Goal: Task Accomplishment & Management: Manage account settings

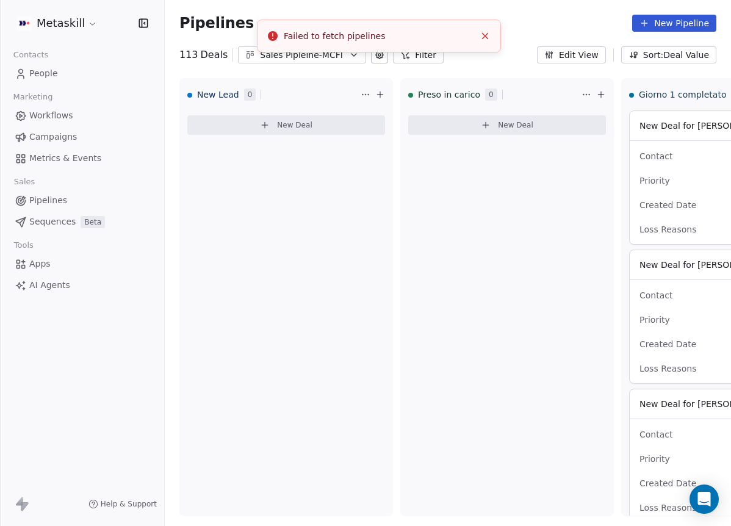
scroll to position [0, 33]
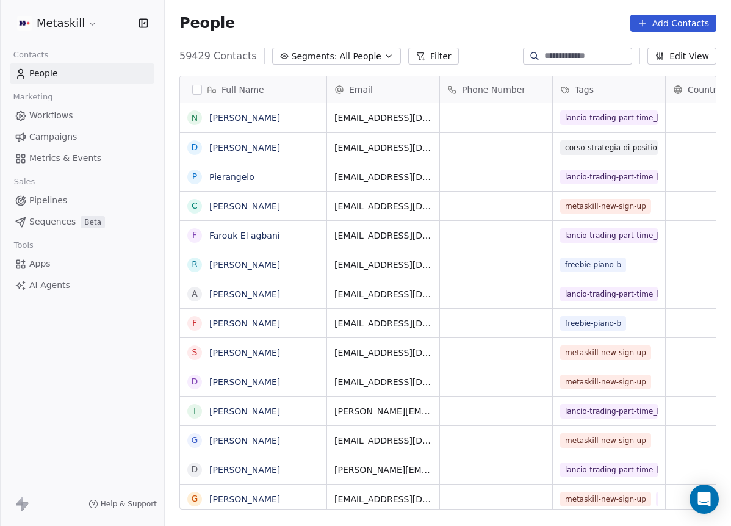
scroll to position [453, 557]
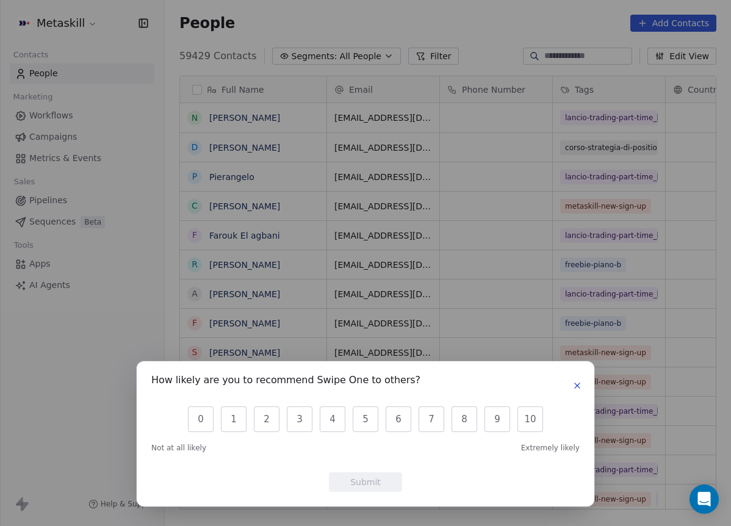
click at [575, 382] on icon "button" at bounding box center [577, 386] width 10 height 10
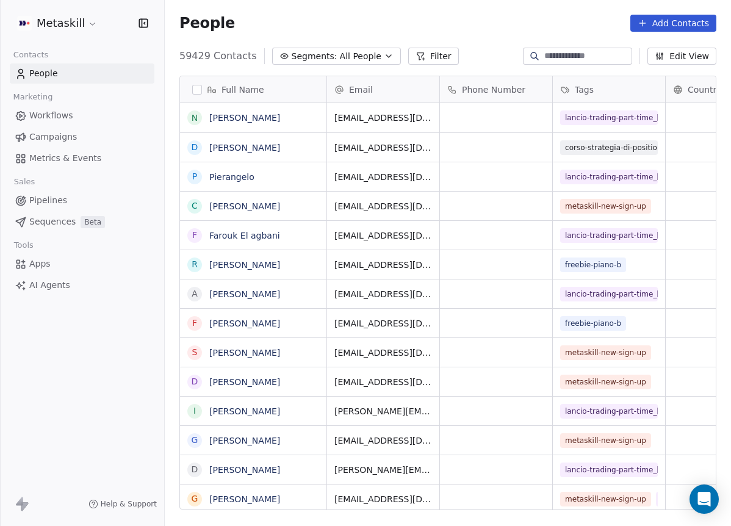
click at [57, 195] on span "Pipelines" at bounding box center [48, 200] width 38 height 13
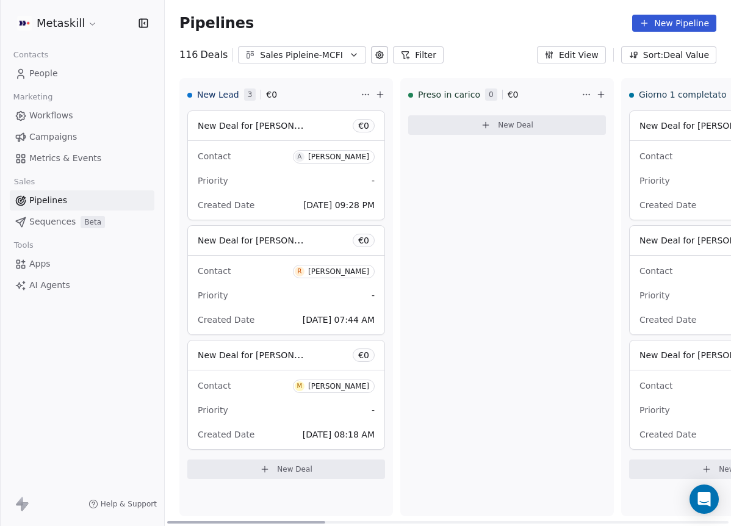
click at [333, 60] on div "Sales Pipleine-MCFI" at bounding box center [302, 55] width 84 height 13
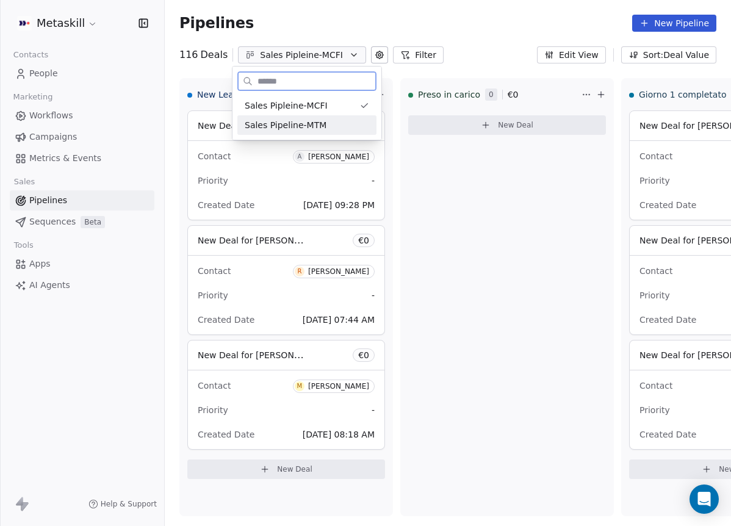
click at [323, 117] on div "Sales Pipeline-MTM" at bounding box center [306, 125] width 139 height 20
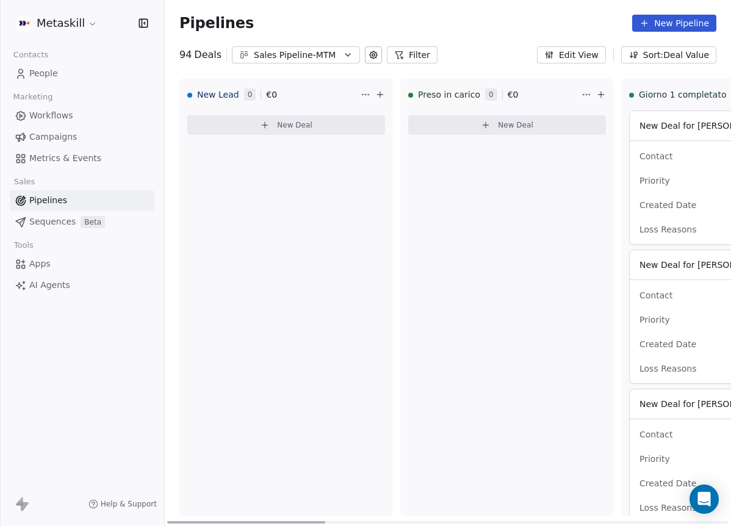
click at [318, 60] on div "Sales Pipeline-MTM" at bounding box center [296, 55] width 84 height 13
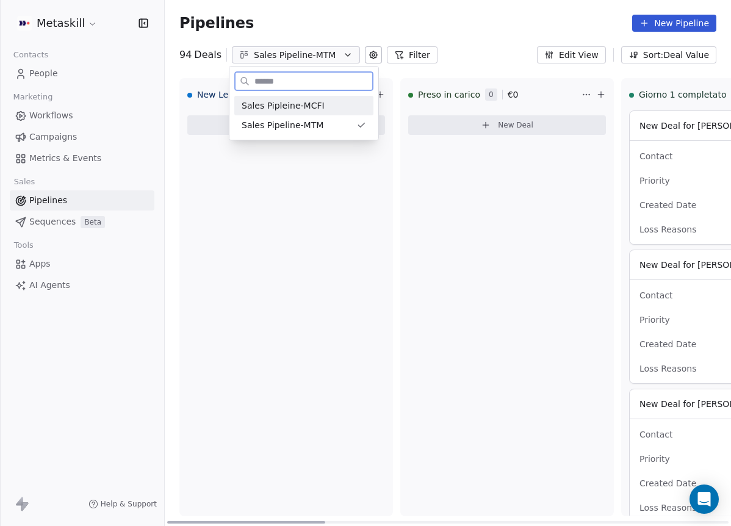
click at [307, 106] on span "Sales Pipleine-MCFI" at bounding box center [283, 105] width 83 height 13
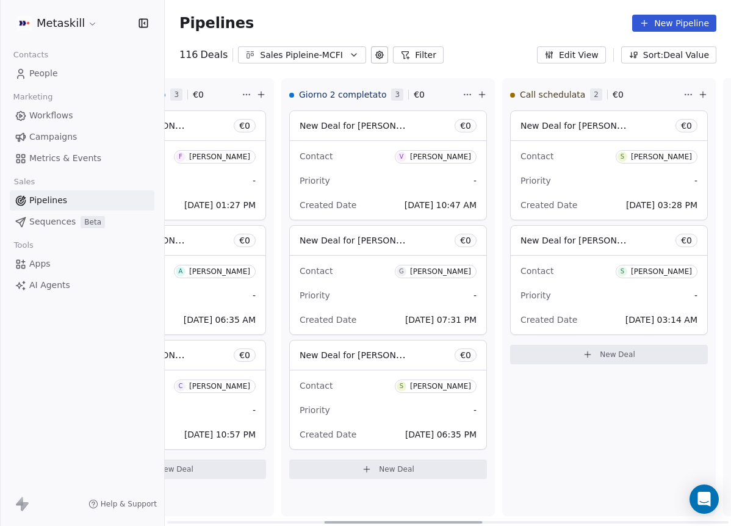
scroll to position [0, 563]
drag, startPoint x: 317, startPoint y: 520, endPoint x: 465, endPoint y: 507, distance: 148.2
click at [465, 521] on div at bounding box center [404, 522] width 158 height 2
click at [662, 272] on div "[PERSON_NAME]" at bounding box center [658, 271] width 61 height 9
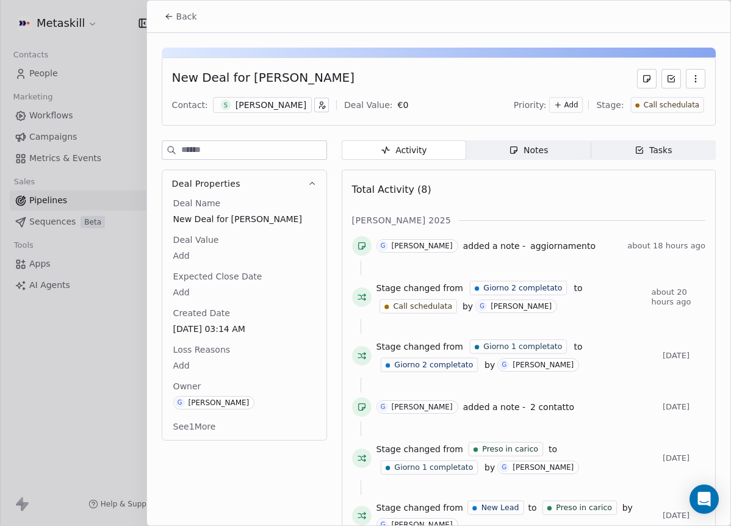
click at [297, 104] on div "S [PERSON_NAME]" at bounding box center [262, 105] width 99 height 16
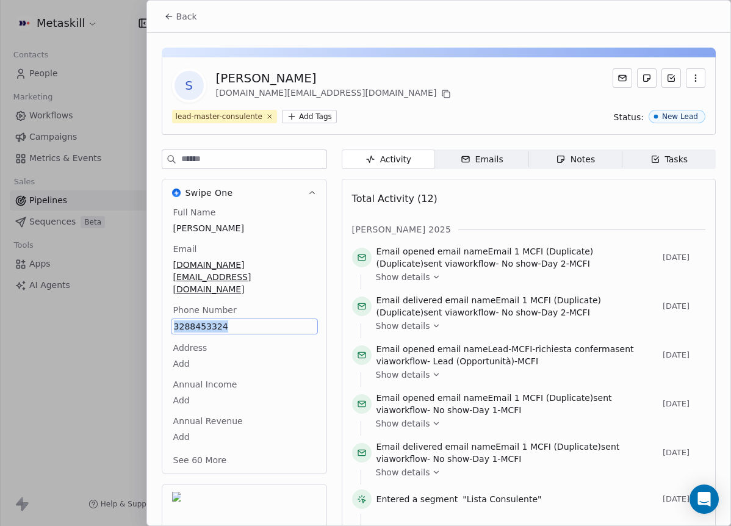
click at [197, 21] on button "Back" at bounding box center [181, 16] width 48 height 22
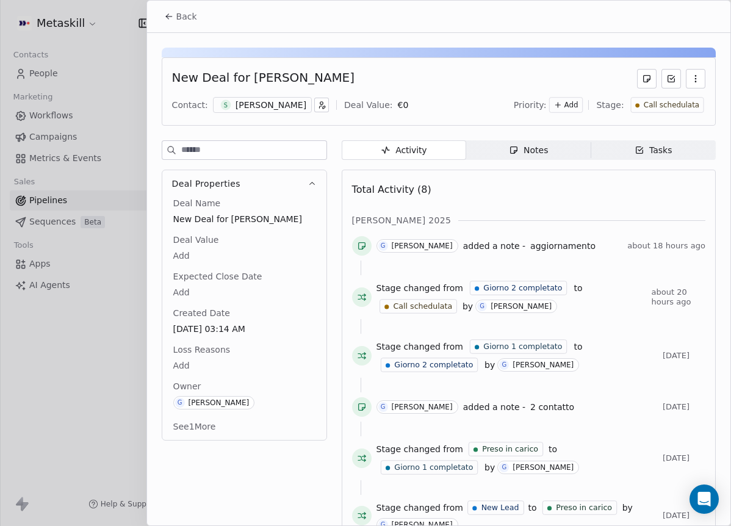
click at [530, 151] on div "Notes" at bounding box center [528, 150] width 39 height 13
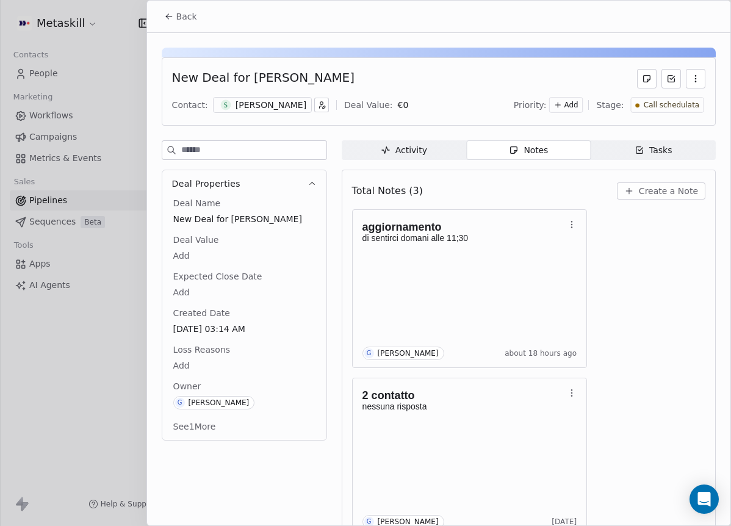
click at [263, 105] on div "[PERSON_NAME]" at bounding box center [270, 105] width 71 height 12
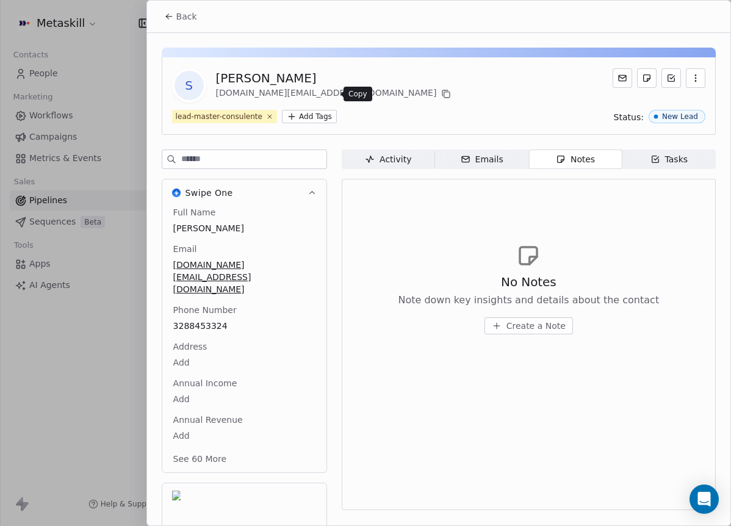
click at [441, 95] on icon at bounding box center [446, 94] width 10 height 10
drag, startPoint x: 193, startPoint y: 7, endPoint x: 198, endPoint y: 1, distance: 8.3
click at [193, 7] on button "Back" at bounding box center [181, 16] width 48 height 22
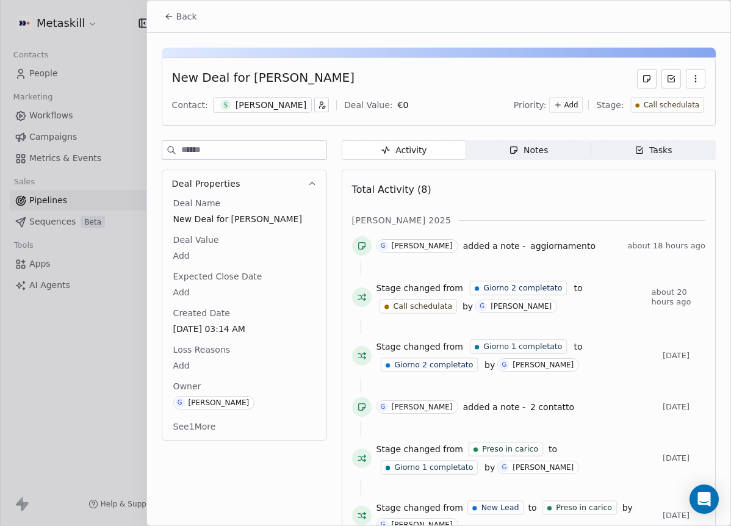
click at [508, 161] on div "Activity Activity Notes Notes Tasks Tasks Total Activity (8) [PERSON_NAME] 2025…" at bounding box center [529, 389] width 374 height 499
click at [511, 156] on span "Notes Notes" at bounding box center [528, 150] width 124 height 20
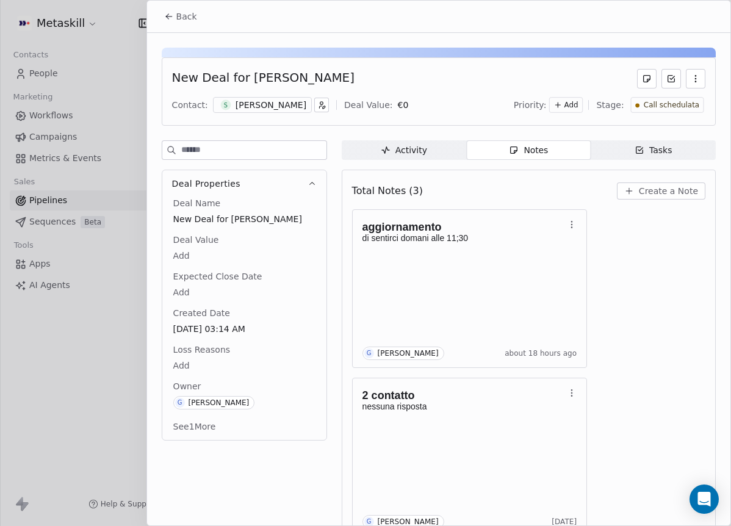
click at [663, 198] on button "Create a Note" at bounding box center [661, 190] width 88 height 17
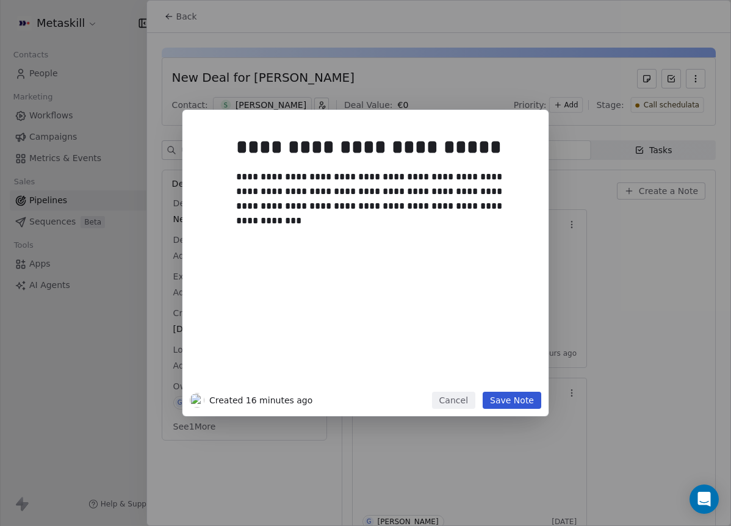
click at [503, 396] on button "Save Note" at bounding box center [512, 400] width 59 height 17
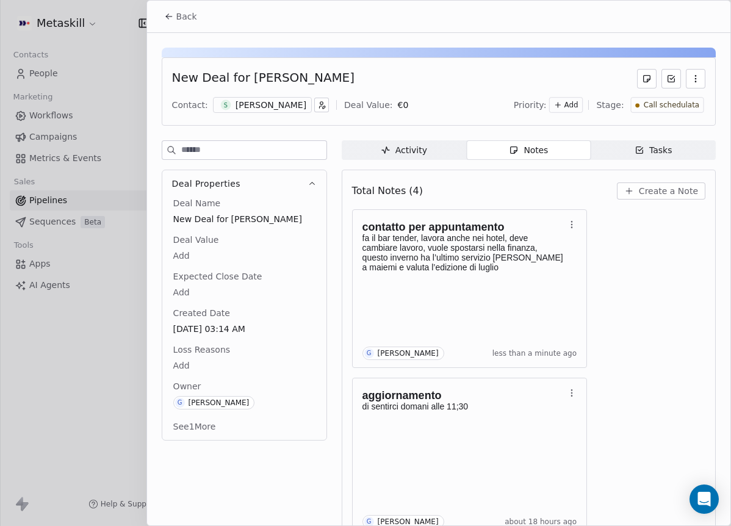
click at [679, 111] on div "Call schedulata" at bounding box center [666, 105] width 73 height 16
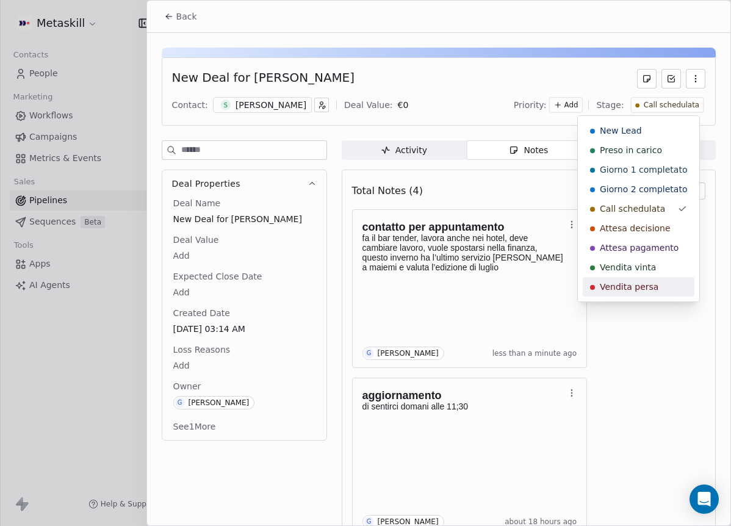
drag, startPoint x: 671, startPoint y: 287, endPoint x: 520, endPoint y: 339, distance: 160.1
click at [672, 287] on div "Vendita persa" at bounding box center [638, 287] width 97 height 12
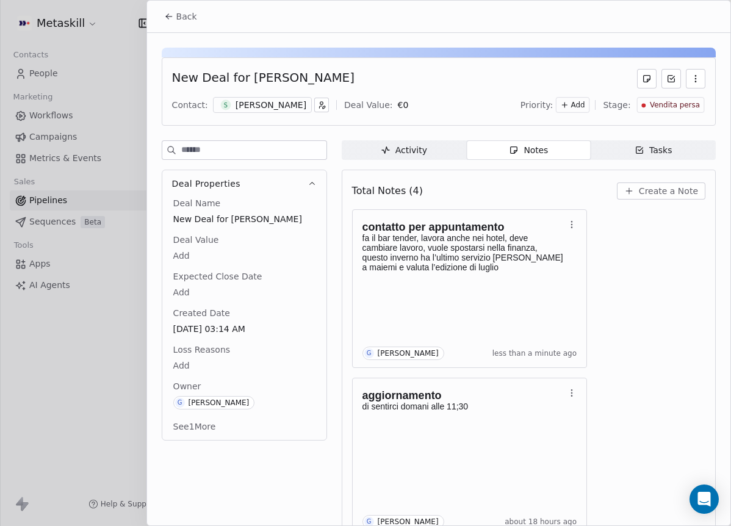
click at [190, 351] on span "Loss Reasons" at bounding box center [202, 349] width 62 height 12
click at [182, 361] on body "Metaskill Contacts People Marketing Workflows Campaigns Metrics & Events Sales …" at bounding box center [365, 263] width 731 height 526
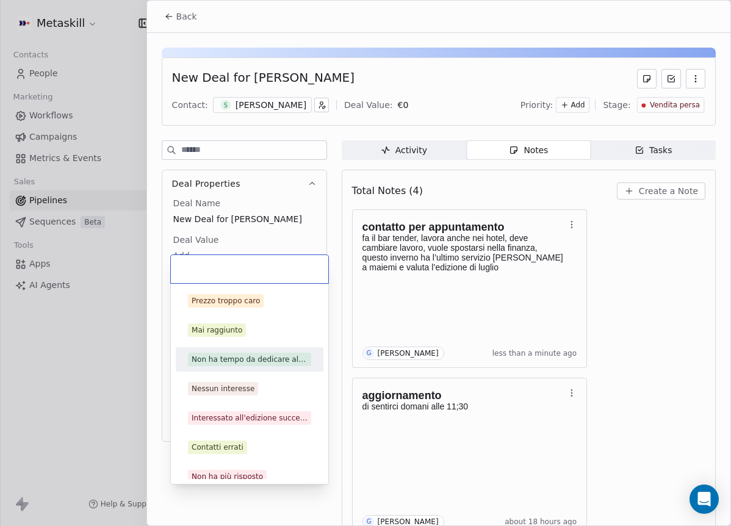
scroll to position [103, 0]
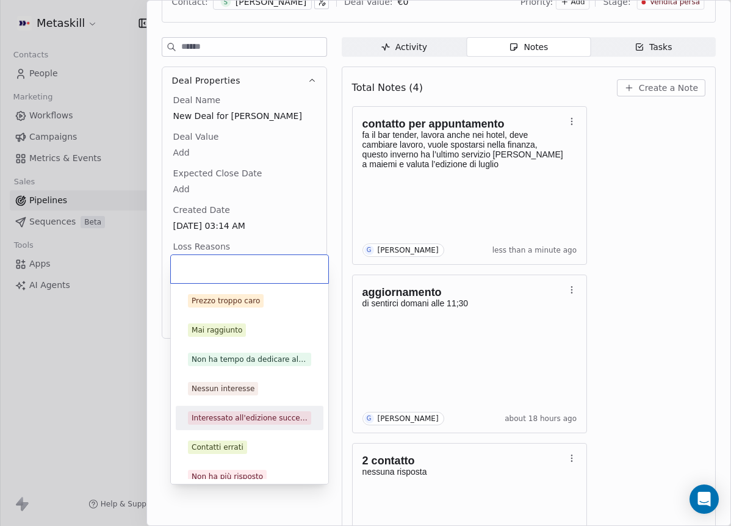
click at [253, 418] on div "Interessato all'edizione successiva" at bounding box center [250, 417] width 116 height 11
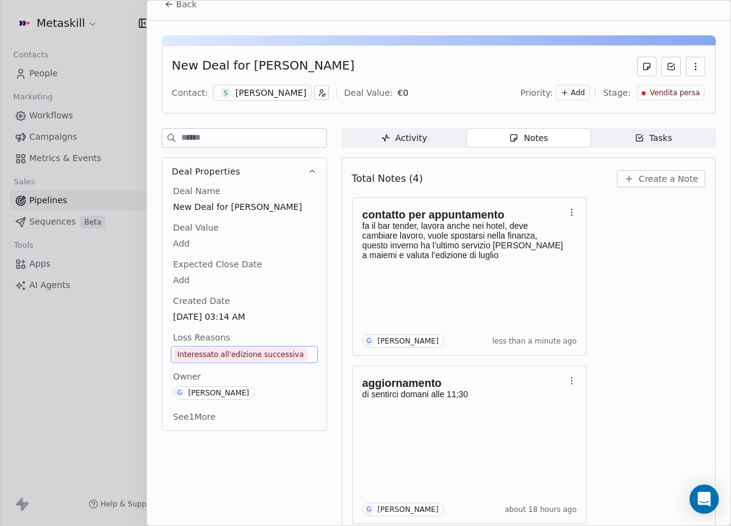
scroll to position [0, 0]
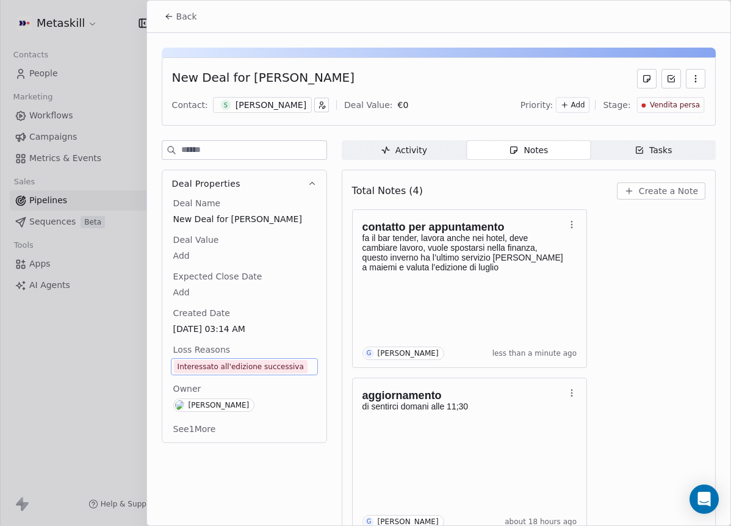
click at [187, 9] on button "Back" at bounding box center [181, 16] width 48 height 22
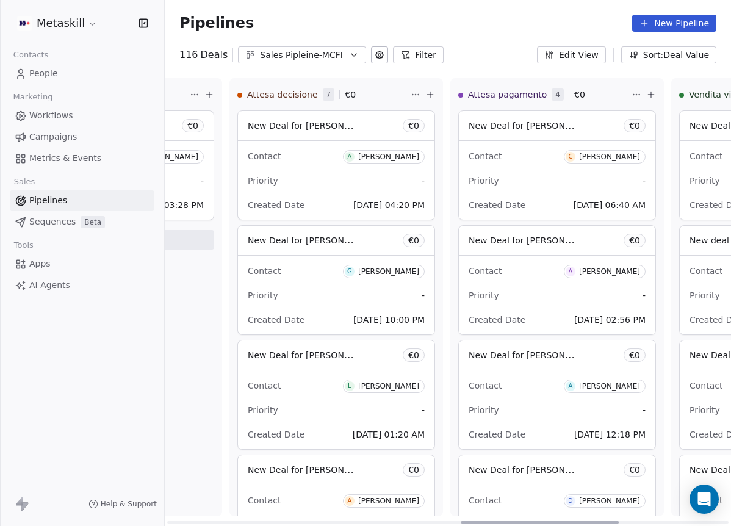
drag, startPoint x: 451, startPoint y: 520, endPoint x: 588, endPoint y: 477, distance: 143.2
click at [588, 521] on div at bounding box center [540, 522] width 158 height 2
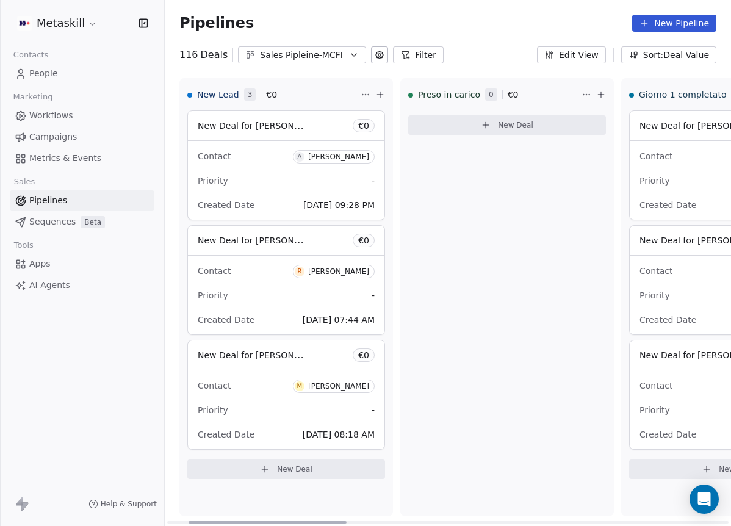
drag, startPoint x: 532, startPoint y: 522, endPoint x: 156, endPoint y: 520, distance: 375.8
click at [188, 521] on div at bounding box center [267, 522] width 158 height 2
click at [531, 379] on div "Preso in [PERSON_NAME] 0 € 0 New Deal" at bounding box center [506, 297] width 213 height 438
click at [346, 159] on div "[PERSON_NAME]" at bounding box center [338, 156] width 61 height 9
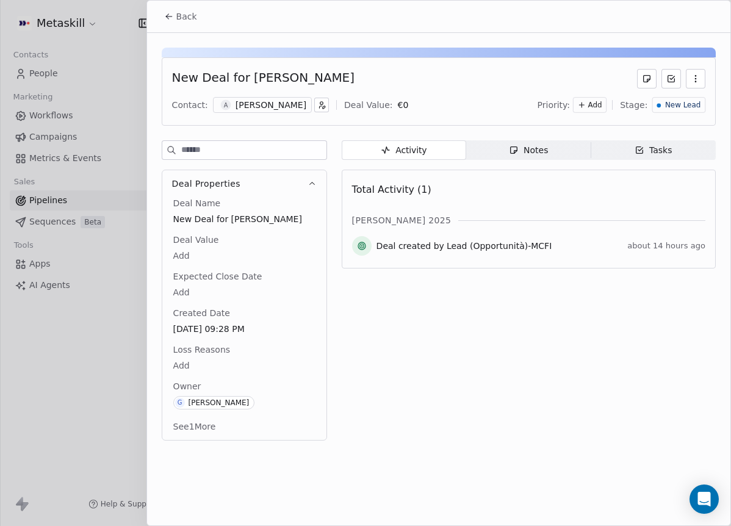
click at [294, 117] on div "New Deal for [PERSON_NAME] Contact: A [PERSON_NAME] Deal Value: € 0 Priority: A…" at bounding box center [439, 91] width 554 height 68
click at [295, 111] on div "A [PERSON_NAME]" at bounding box center [262, 105] width 99 height 16
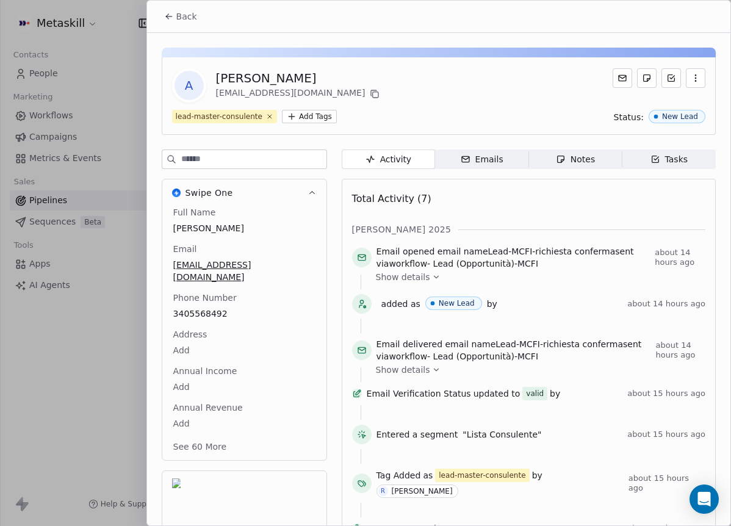
scroll to position [33, 0]
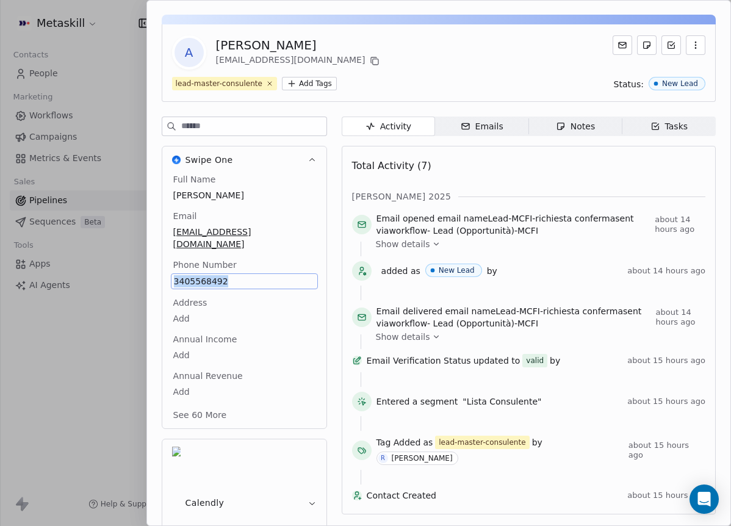
click at [290, 306] on body "Metaskill Contacts People Marketing Workflows Campaigns Metrics & Events Sales …" at bounding box center [365, 263] width 731 height 526
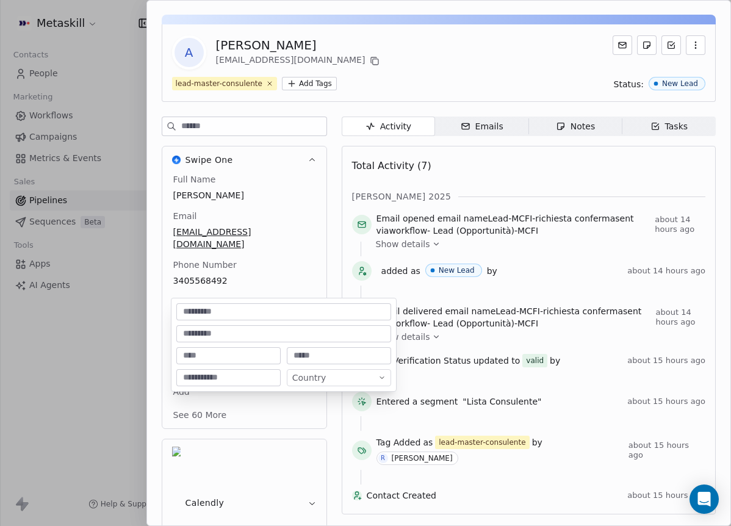
click at [284, 276] on html "Metaskill Contacts People Marketing Workflows Campaigns Metrics & Events Sales …" at bounding box center [365, 263] width 731 height 526
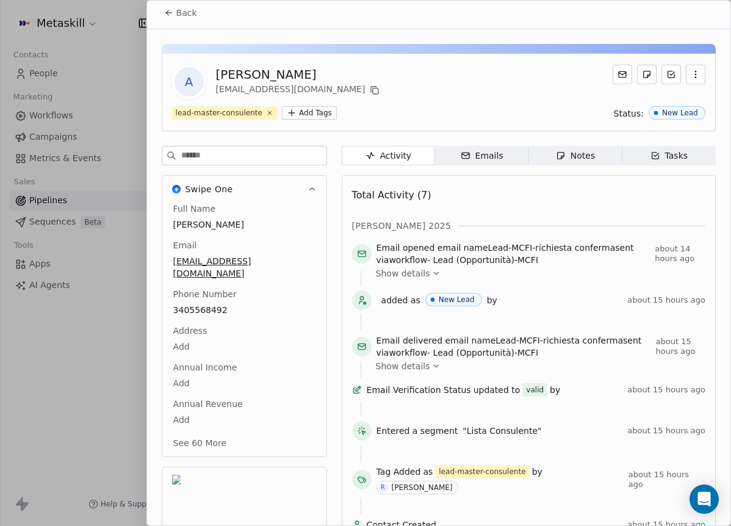
scroll to position [0, 0]
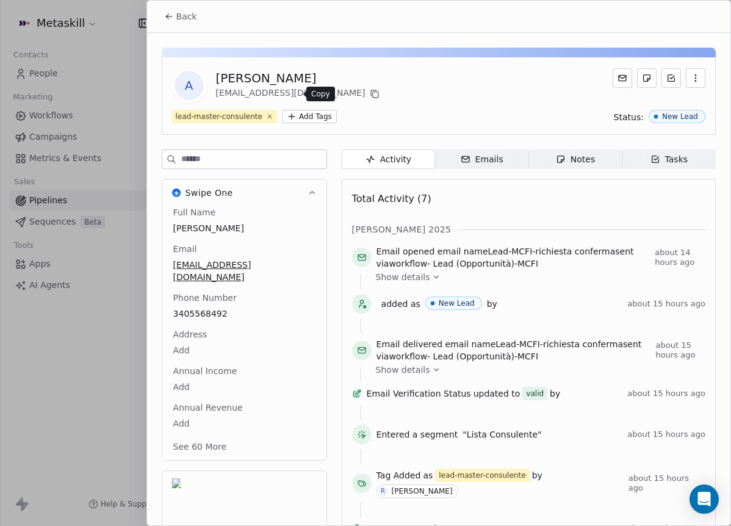
click at [370, 95] on icon at bounding box center [375, 94] width 10 height 10
click at [198, 20] on button "Back" at bounding box center [181, 16] width 48 height 22
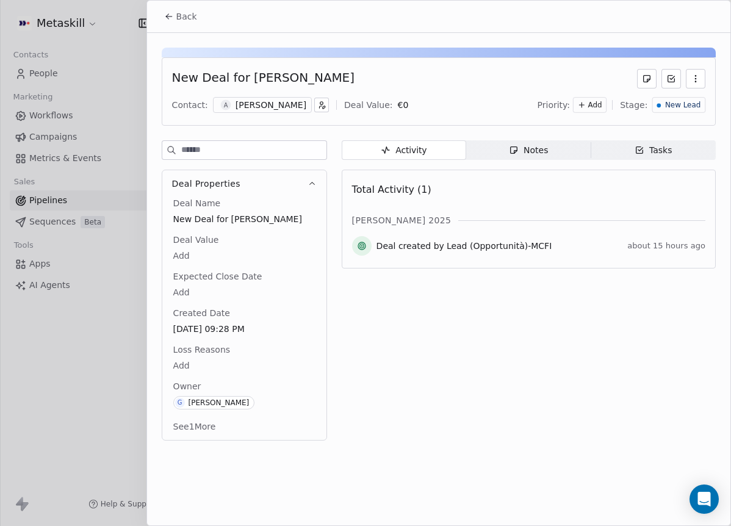
click at [514, 152] on icon "button" at bounding box center [514, 150] width 7 height 7
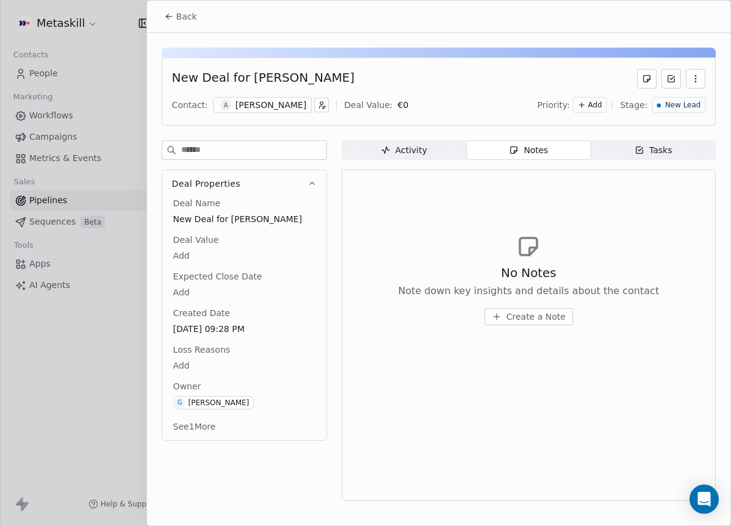
click at [537, 321] on span "Create a Note" at bounding box center [535, 316] width 59 height 12
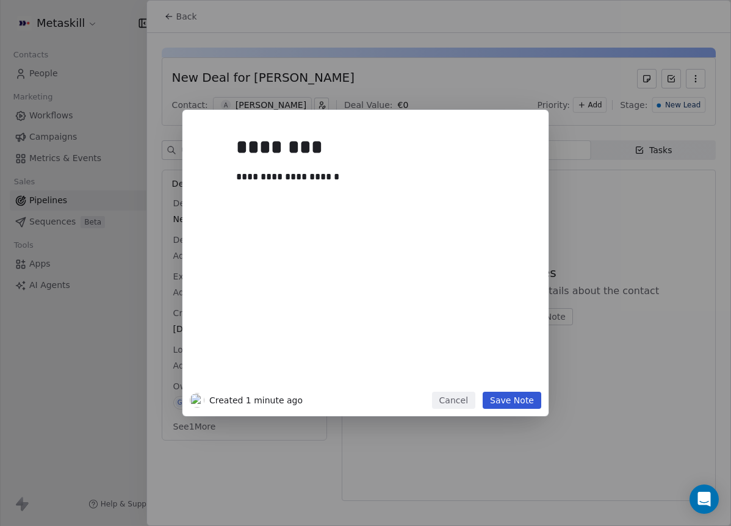
click at [536, 405] on button "Save Note" at bounding box center [512, 400] width 59 height 17
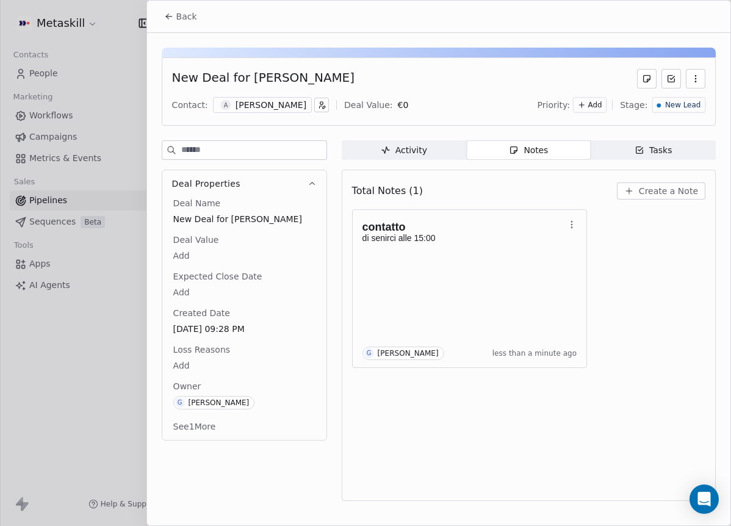
drag, startPoint x: 245, startPoint y: 76, endPoint x: 348, endPoint y: 71, distance: 103.2
click at [348, 71] on div "New Deal for [PERSON_NAME]" at bounding box center [438, 79] width 533 height 20
copy div "[PERSON_NAME]"
click at [467, 85] on div "New Deal for [PERSON_NAME]" at bounding box center [438, 79] width 533 height 20
click at [696, 100] on span "New Lead" at bounding box center [682, 105] width 35 height 10
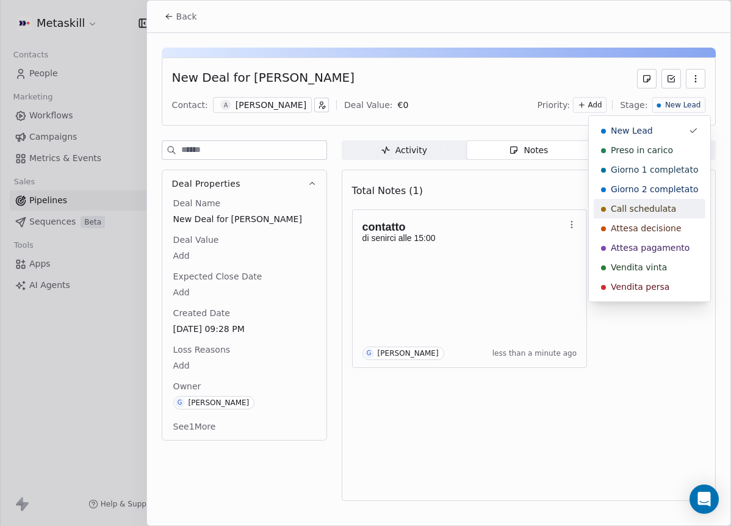
click at [666, 212] on span "Call schedulata" at bounding box center [643, 209] width 65 height 12
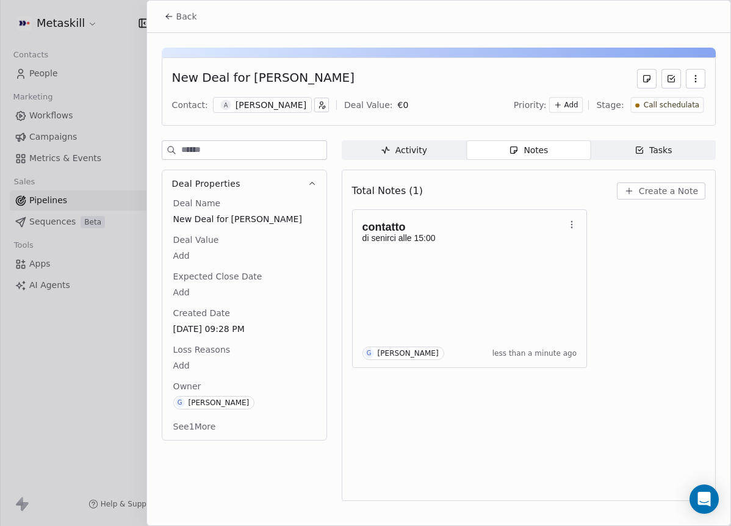
click at [171, 15] on icon at bounding box center [169, 17] width 10 height 10
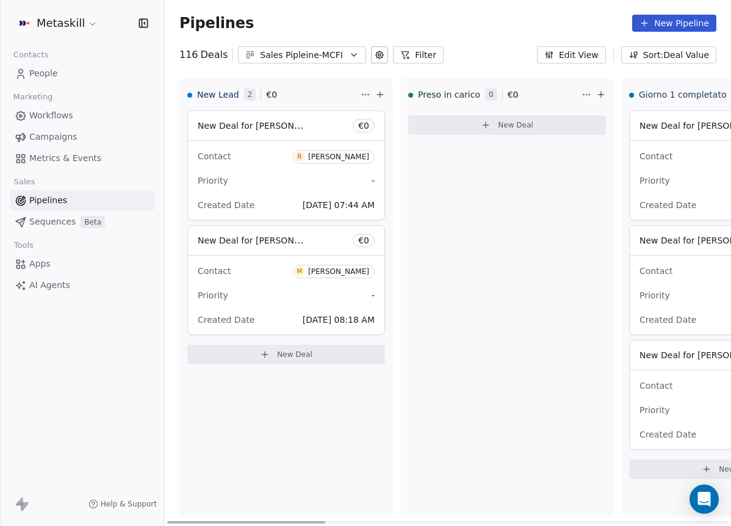
click at [328, 153] on div "[PERSON_NAME]" at bounding box center [338, 156] width 61 height 9
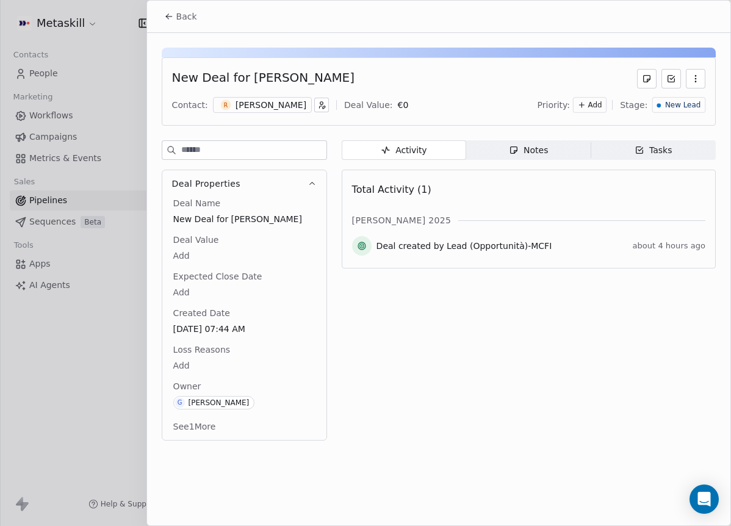
click at [271, 109] on div "[PERSON_NAME]" at bounding box center [270, 105] width 71 height 12
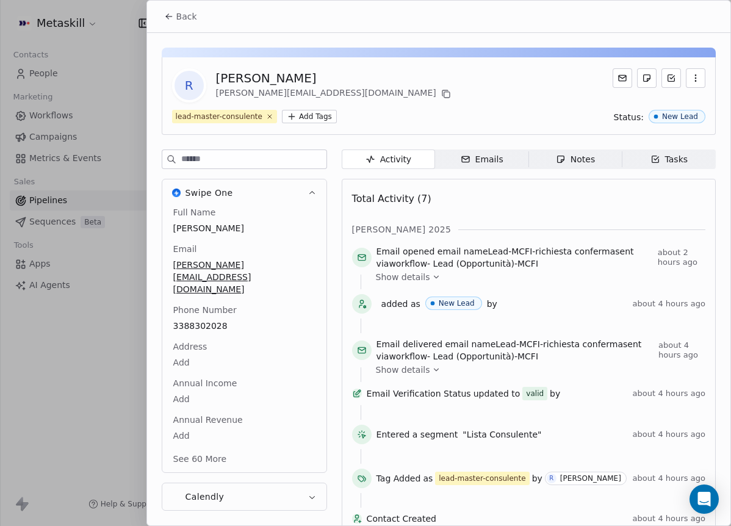
scroll to position [33, 0]
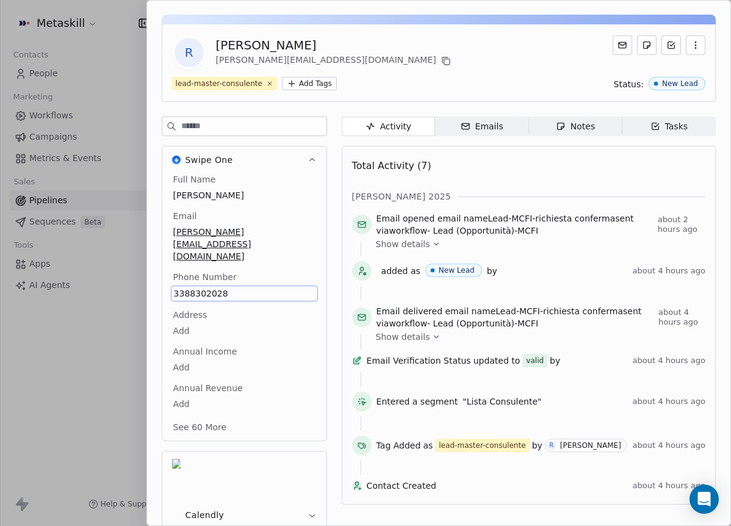
click at [487, 156] on div "Total Activity (7)" at bounding box center [528, 166] width 353 height 24
click at [439, 55] on button at bounding box center [446, 61] width 15 height 15
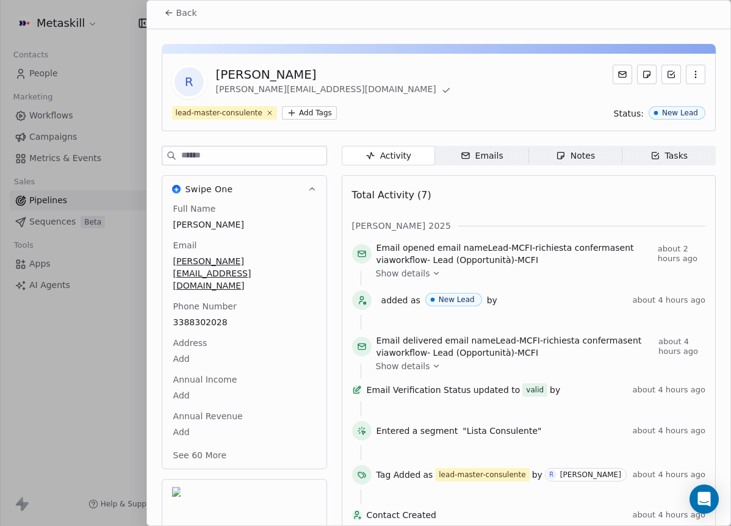
scroll to position [0, 0]
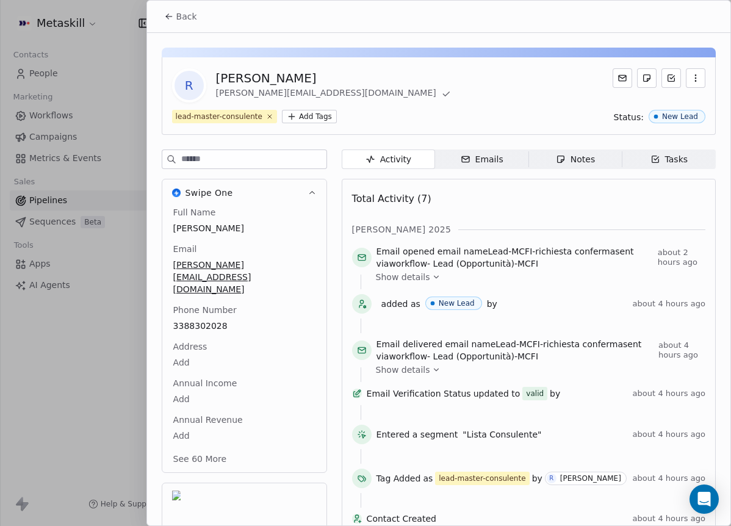
click at [195, 23] on button "Back" at bounding box center [181, 16] width 48 height 22
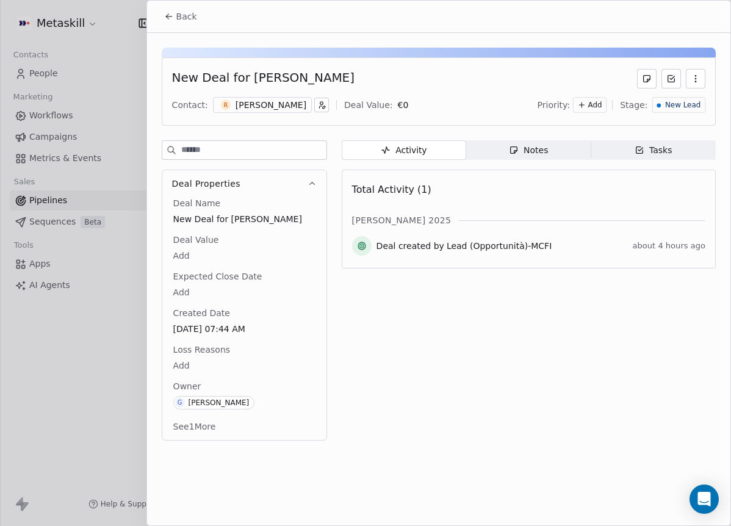
click at [537, 148] on div "Notes" at bounding box center [528, 150] width 39 height 13
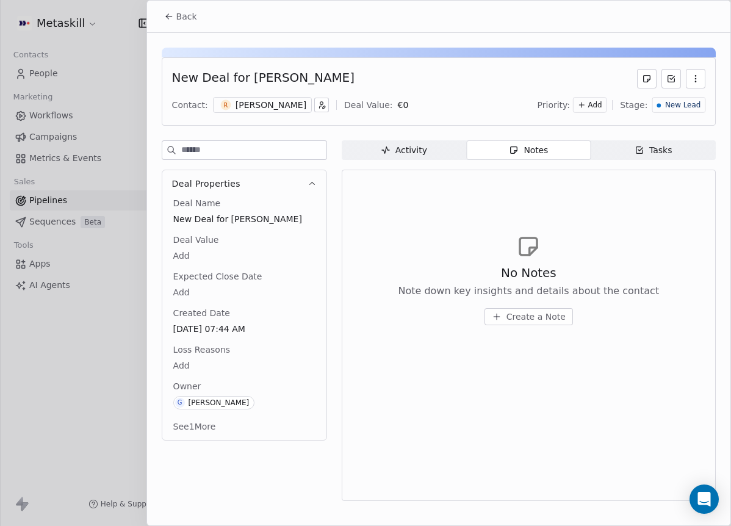
click at [553, 312] on span "Create a Note" at bounding box center [535, 316] width 59 height 12
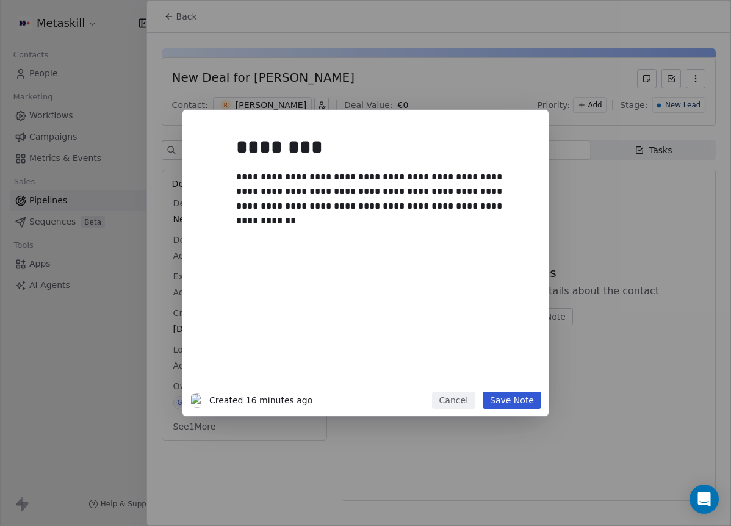
click at [535, 406] on button "Save Note" at bounding box center [512, 400] width 59 height 17
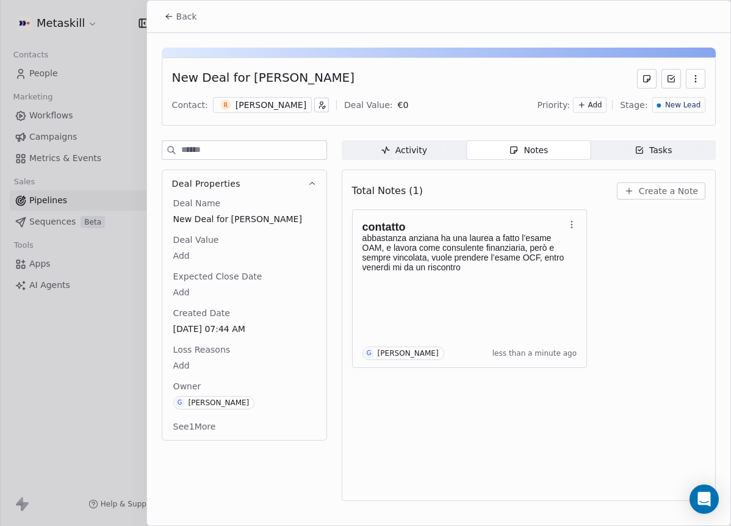
click at [666, 102] on span "New Lead" at bounding box center [682, 105] width 35 height 10
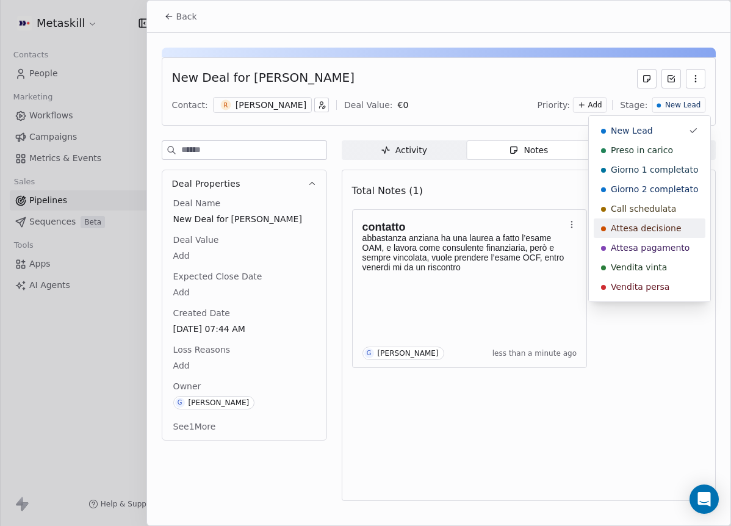
drag, startPoint x: 669, startPoint y: 240, endPoint x: 670, endPoint y: 233, distance: 7.5
click at [670, 233] on div "New Lead Preso in carico Giorno 1 completato Giorno 2 completato Call schedulat…" at bounding box center [650, 209] width 112 height 176
click at [670, 233] on span "Attesa decisione" at bounding box center [646, 228] width 71 height 12
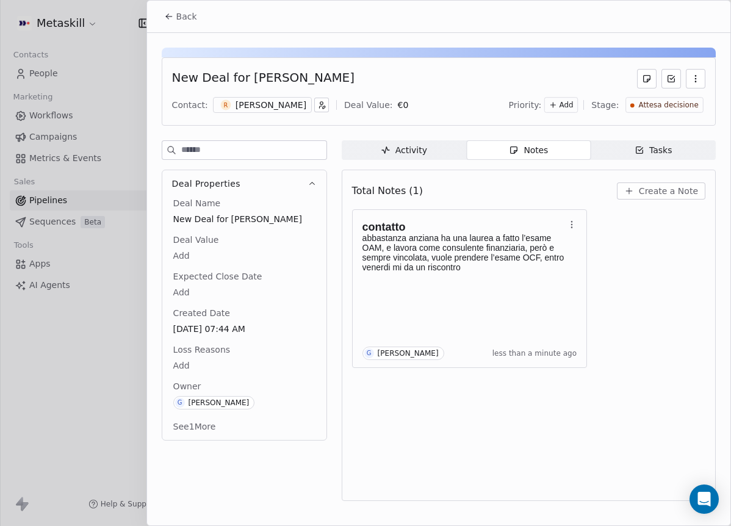
click at [177, 19] on span "Back" at bounding box center [186, 16] width 21 height 12
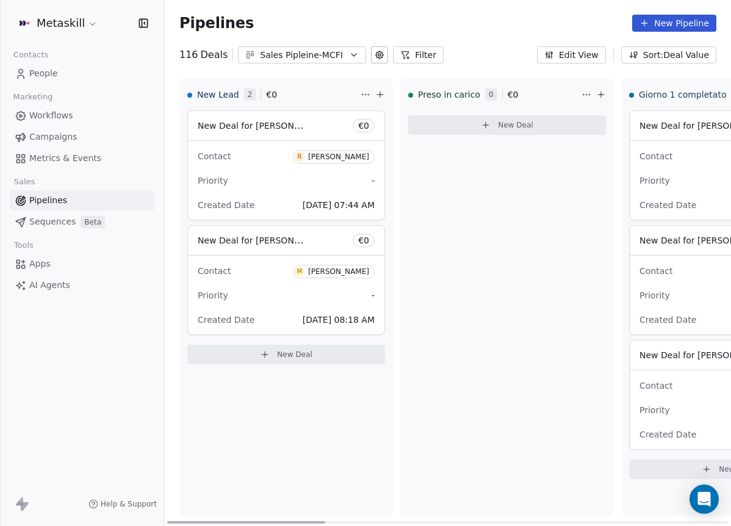
click at [345, 273] on div "[PERSON_NAME]" at bounding box center [338, 271] width 61 height 9
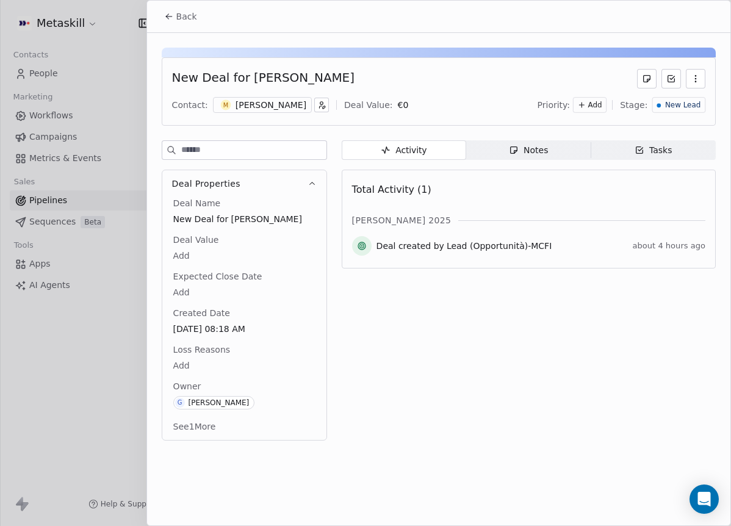
click at [258, 108] on div "[PERSON_NAME]" at bounding box center [270, 105] width 71 height 12
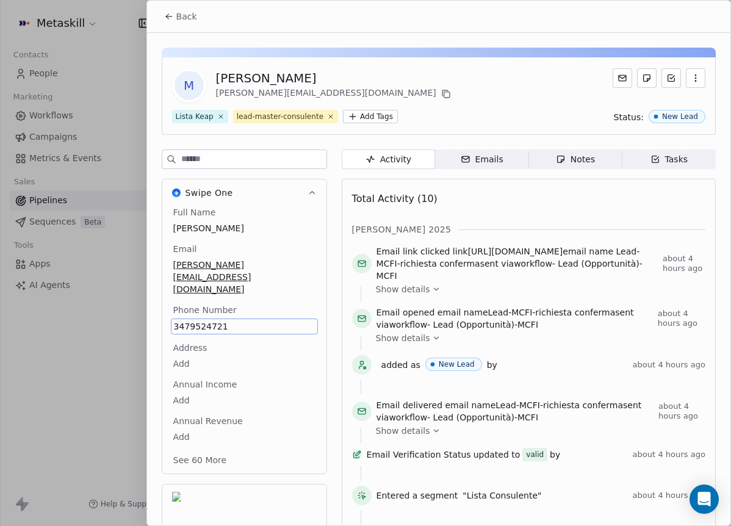
scroll to position [39, 0]
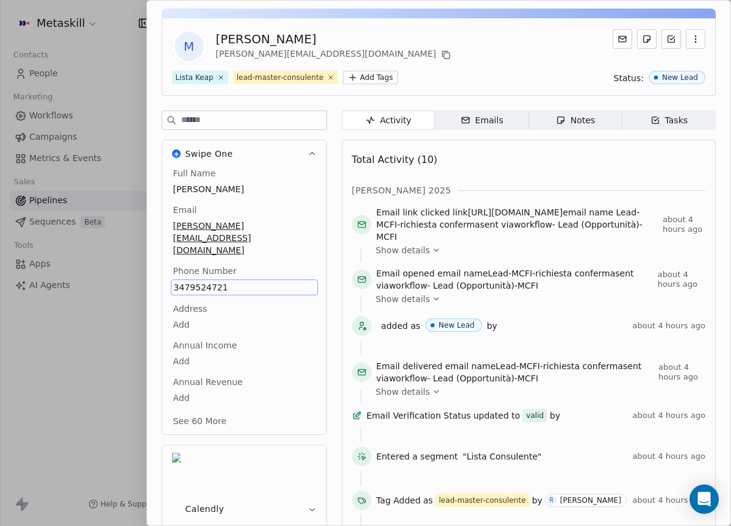
click at [315, 212] on div "Full Name [PERSON_NAME] Email [PERSON_NAME][EMAIL_ADDRESS][DOMAIN_NAME] Phone N…" at bounding box center [244, 300] width 164 height 267
click at [525, 178] on div "Total Activity (10) [PERSON_NAME] 2025 Email link clicked link [URL][DOMAIN_NAM…" at bounding box center [528, 404] width 353 height 512
click at [353, 56] on div "M [PERSON_NAME] [PERSON_NAME][EMAIL_ADDRESS][DOMAIN_NAME]" at bounding box center [438, 46] width 533 height 34
click at [443, 54] on icon at bounding box center [445, 55] width 5 height 5
click at [601, 119] on span "Notes Notes" at bounding box center [574, 120] width 93 height 20
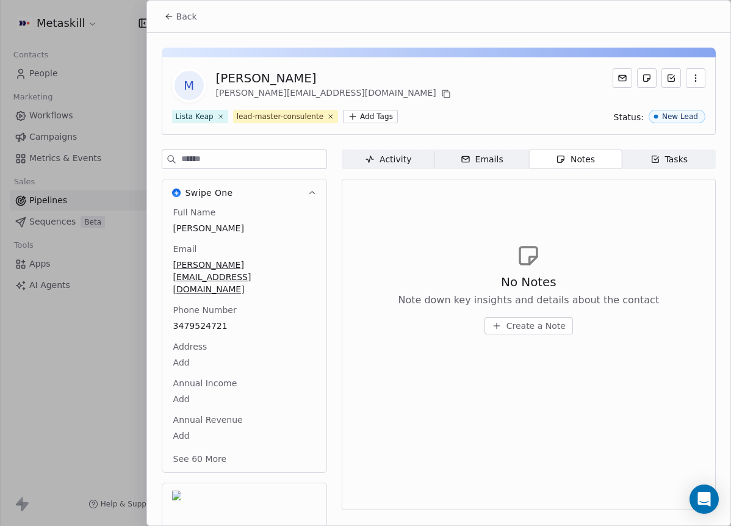
click at [172, 10] on button "Back" at bounding box center [181, 16] width 48 height 22
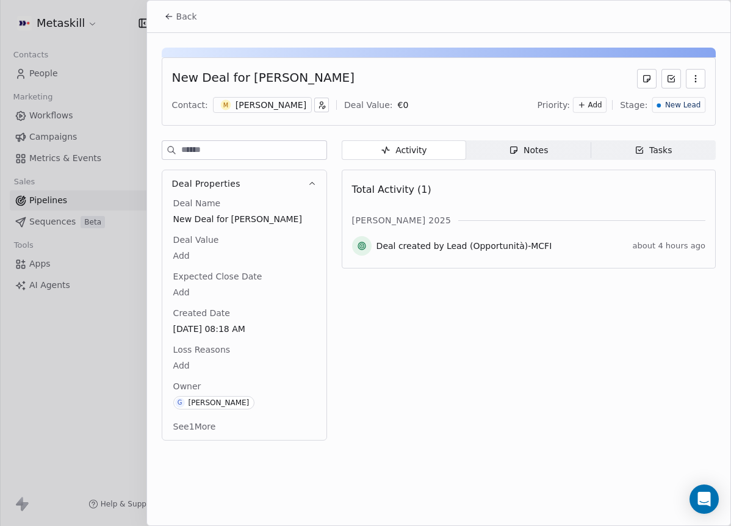
click at [511, 154] on icon "button" at bounding box center [514, 150] width 10 height 10
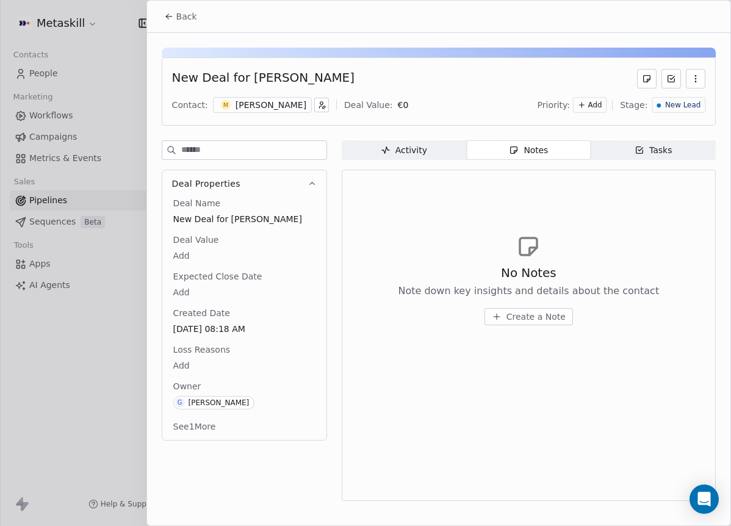
click at [522, 310] on span "Create a Note" at bounding box center [535, 316] width 59 height 12
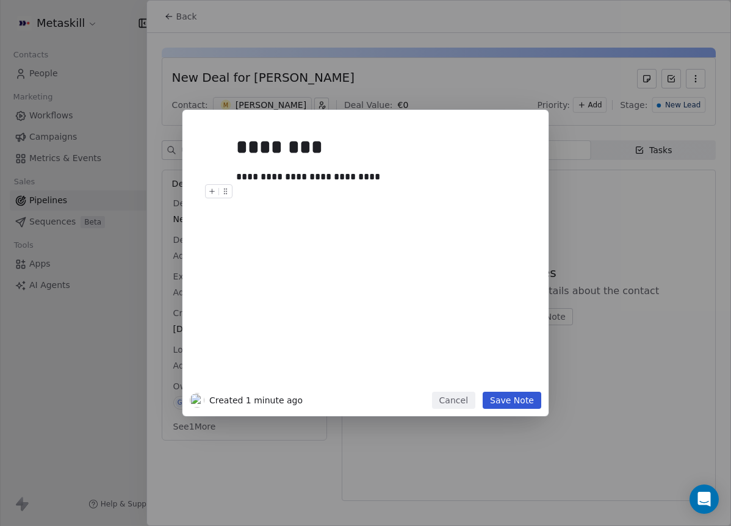
click at [530, 389] on div "**********" at bounding box center [365, 254] width 351 height 274
click at [529, 399] on button "Save Note" at bounding box center [512, 400] width 59 height 17
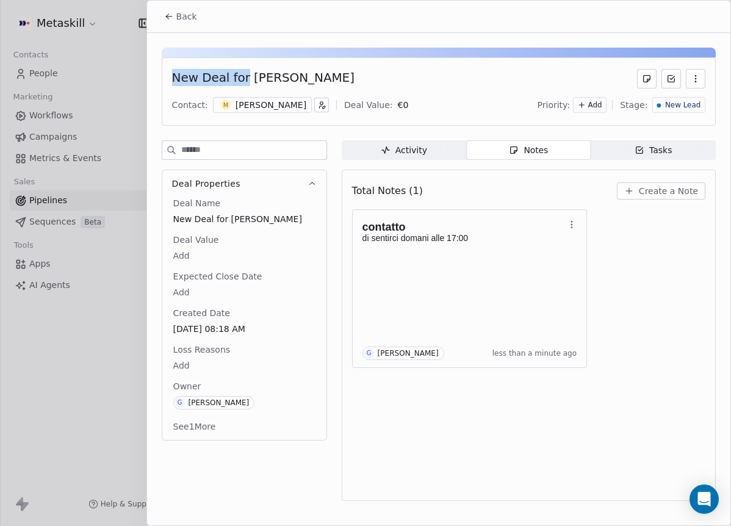
drag, startPoint x: 242, startPoint y: 76, endPoint x: 424, endPoint y: 59, distance: 182.6
click at [428, 57] on div "New Deal for [PERSON_NAME] Contact: M [PERSON_NAME] Deal Value: € 0 Priority: A…" at bounding box center [439, 91] width 554 height 68
drag, startPoint x: 246, startPoint y: 74, endPoint x: 348, endPoint y: 85, distance: 102.5
click at [348, 84] on div "New Deal for [PERSON_NAME]" at bounding box center [438, 79] width 533 height 20
copy div "[PERSON_NAME]"
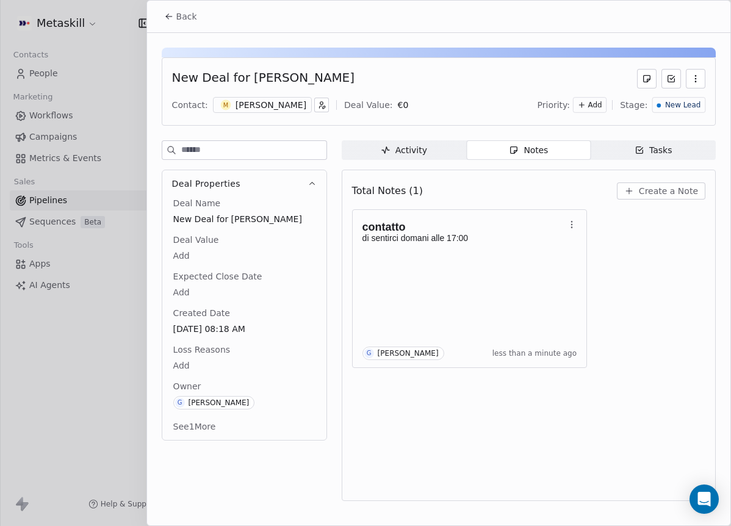
click at [671, 106] on span "New Lead" at bounding box center [682, 105] width 35 height 10
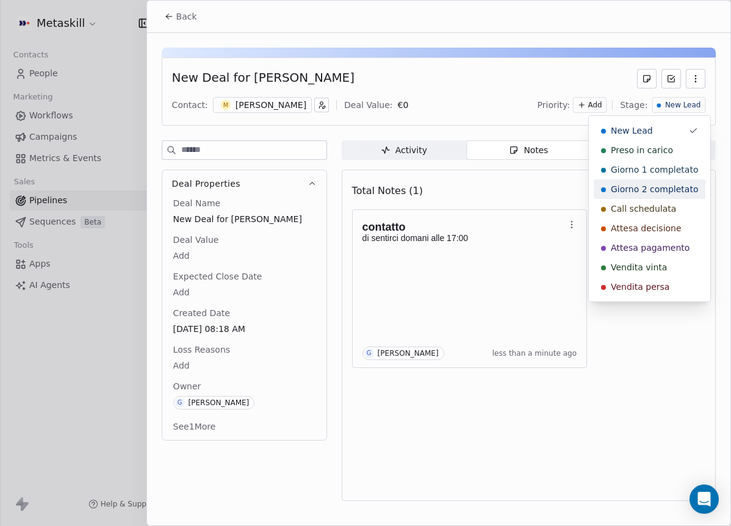
click at [662, 200] on div "Call schedulata" at bounding box center [650, 209] width 112 height 20
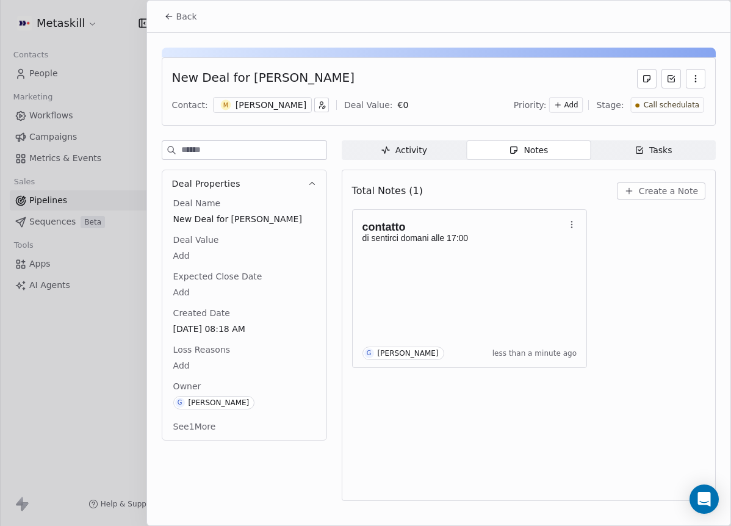
click at [184, 19] on span "Back" at bounding box center [186, 16] width 21 height 12
